Goal: Transaction & Acquisition: Purchase product/service

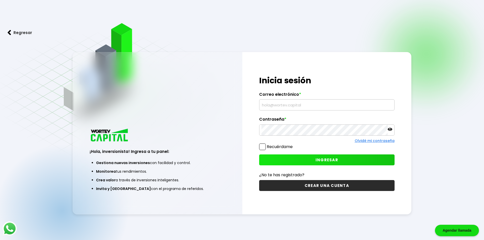
type input "[EMAIL_ADDRESS][DOMAIN_NAME]"
click at [345, 159] on button "INGRESAR" at bounding box center [326, 159] width 135 height 11
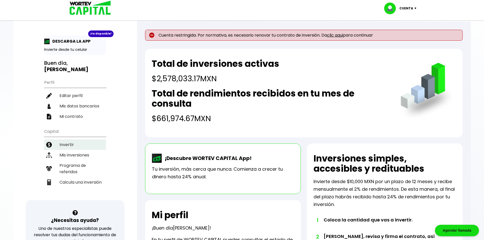
click at [80, 139] on li "Invertir" at bounding box center [75, 144] width 62 height 10
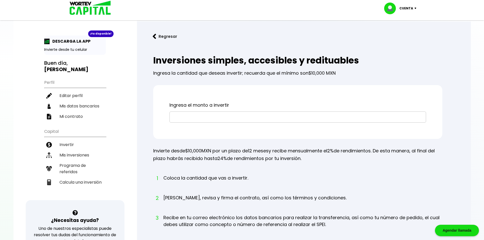
click at [190, 113] on input "text" at bounding box center [298, 117] width 252 height 11
type input "$33,333"
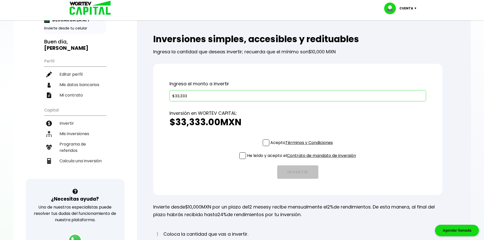
scroll to position [27, 0]
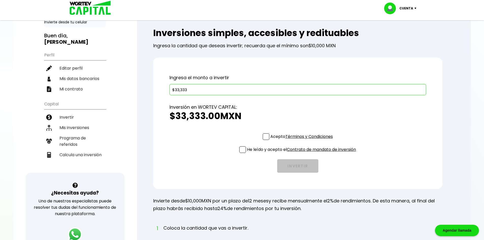
click at [267, 139] on span at bounding box center [266, 136] width 7 height 7
click at [302, 140] on input "Acepto Términos y Condiciones" at bounding box center [302, 140] width 0 height 0
click at [247, 151] on p "He leído y acepto el Contrato de mandato de inversión" at bounding box center [301, 149] width 109 height 6
click at [302, 153] on input "He leído y acepto el Contrato de mandato de inversión" at bounding box center [302, 153] width 0 height 0
click at [298, 171] on button "INVERTIR" at bounding box center [297, 165] width 41 height 13
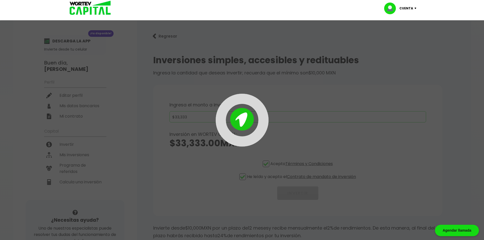
scroll to position [0, 0]
click at [198, 92] on div at bounding box center [242, 120] width 484 height 240
